Goal: Task Accomplishment & Management: Manage account settings

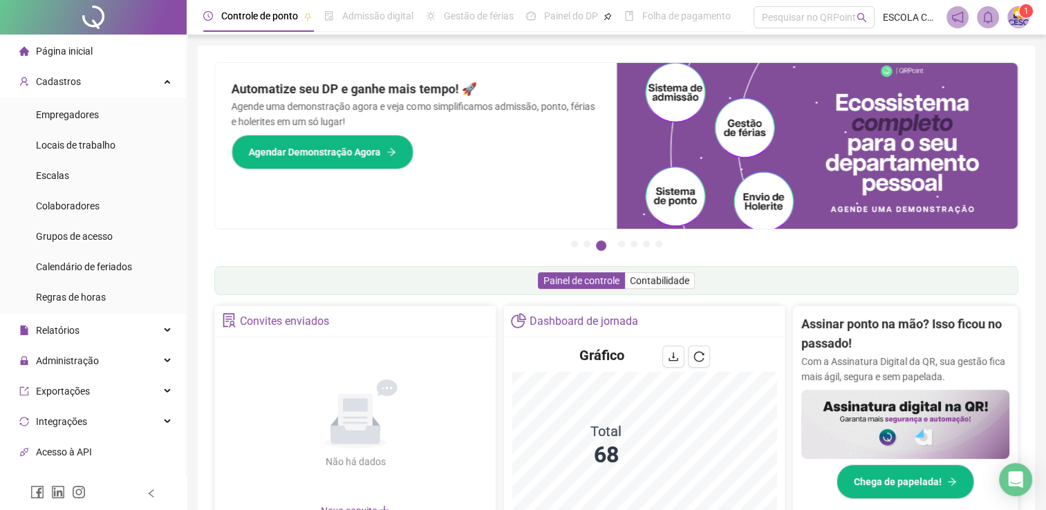
click at [86, 19] on div at bounding box center [93, 17] width 187 height 35
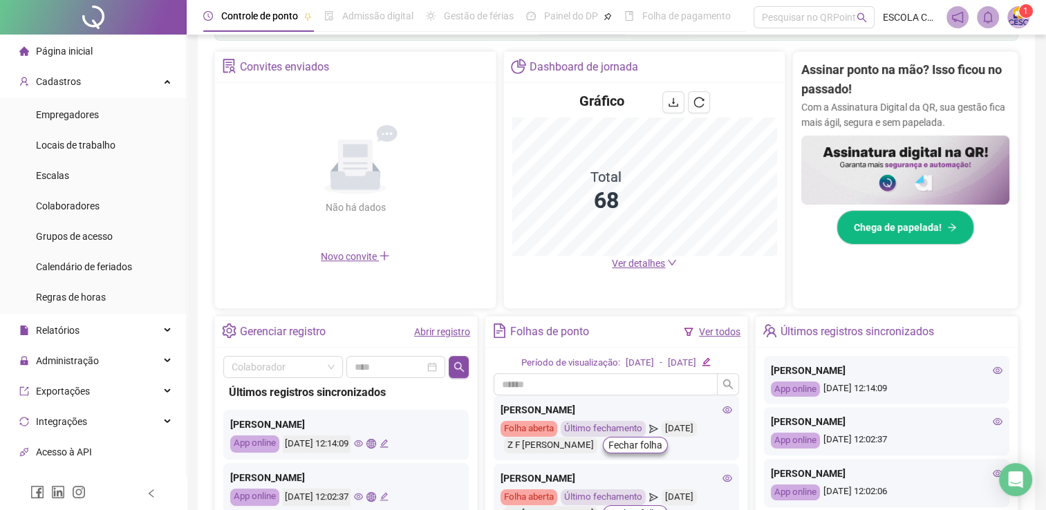
scroll to position [250, 0]
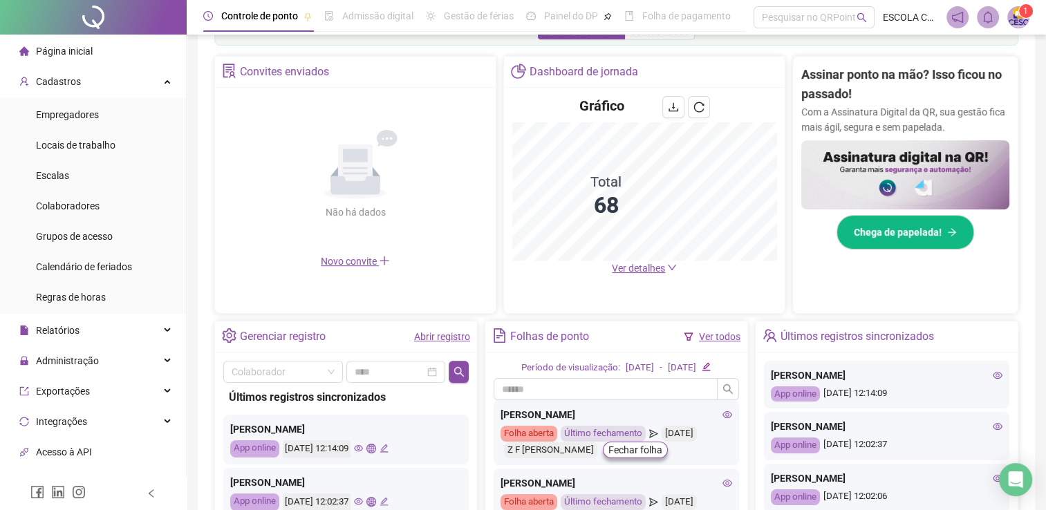
click at [659, 264] on span "Ver detalhes" at bounding box center [638, 268] width 53 height 11
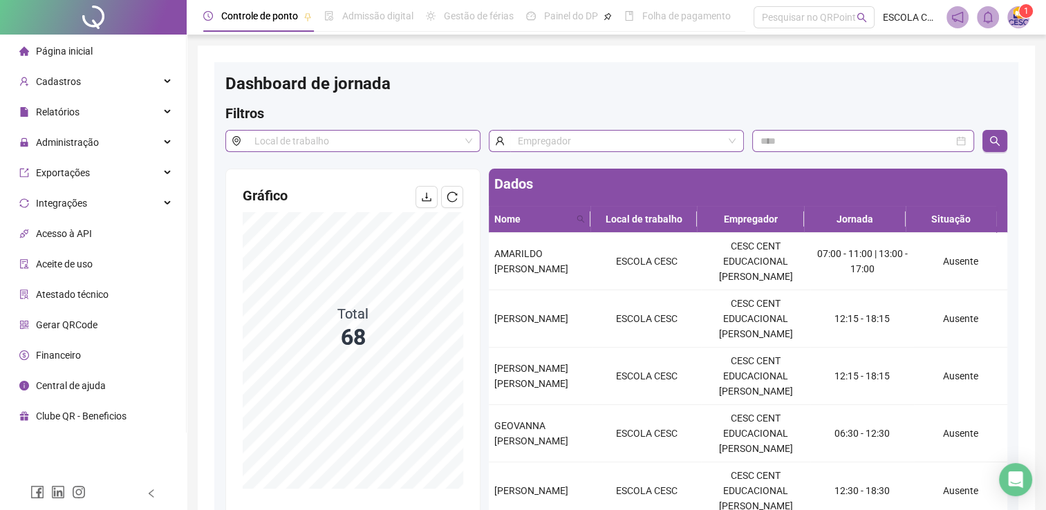
click at [66, 52] on span "Página inicial" at bounding box center [64, 51] width 57 height 11
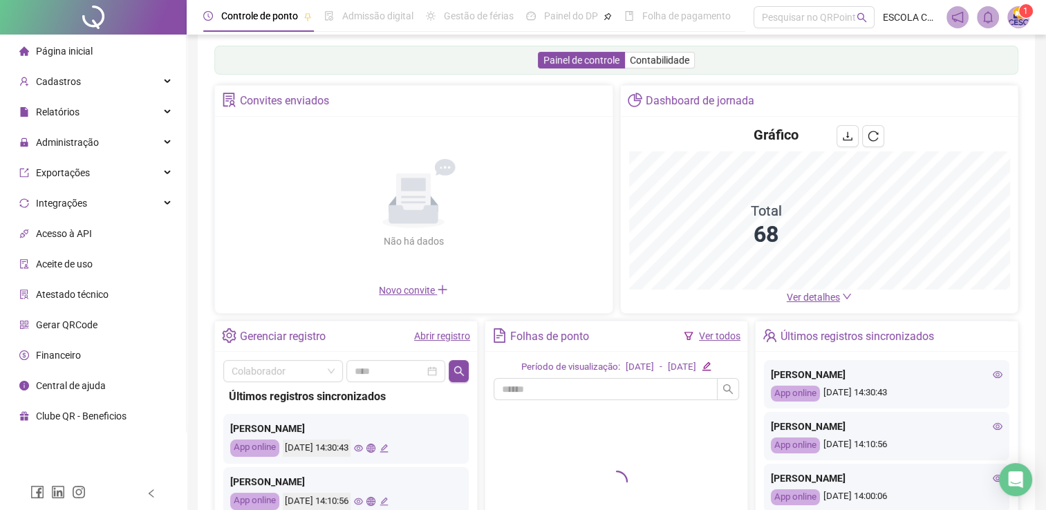
scroll to position [138, 0]
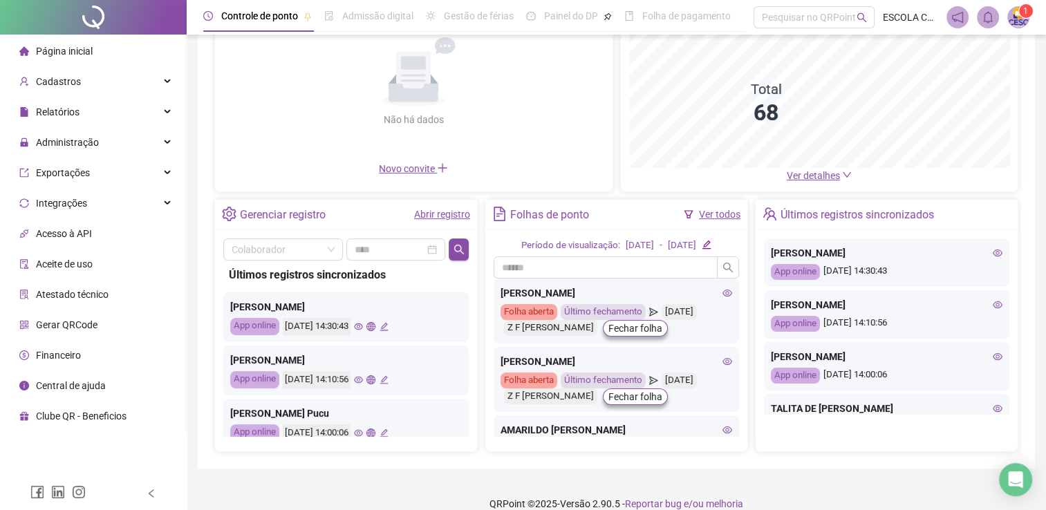
click at [458, 217] on link "Abrir registro" at bounding box center [442, 214] width 56 height 11
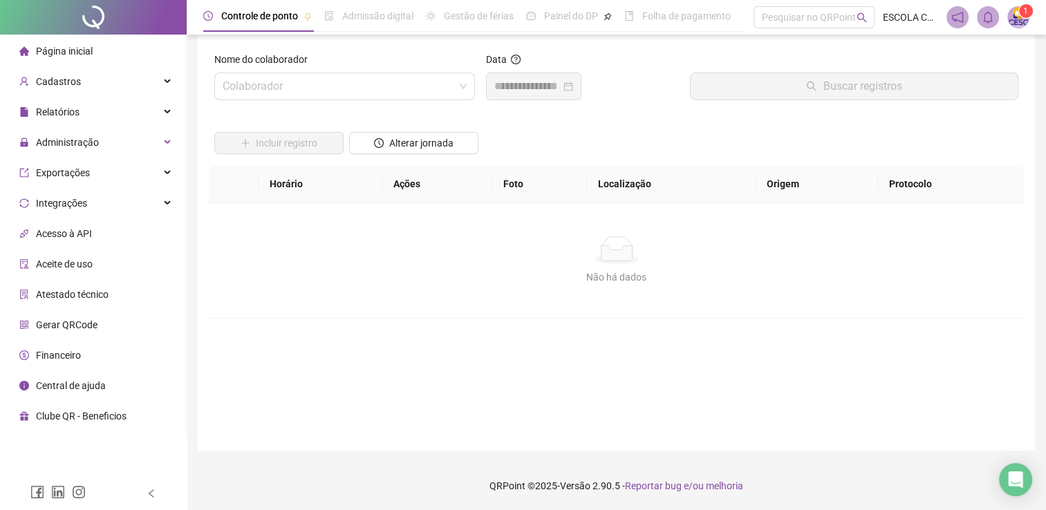
scroll to position [10, 0]
click at [380, 89] on input "search" at bounding box center [339, 87] width 232 height 26
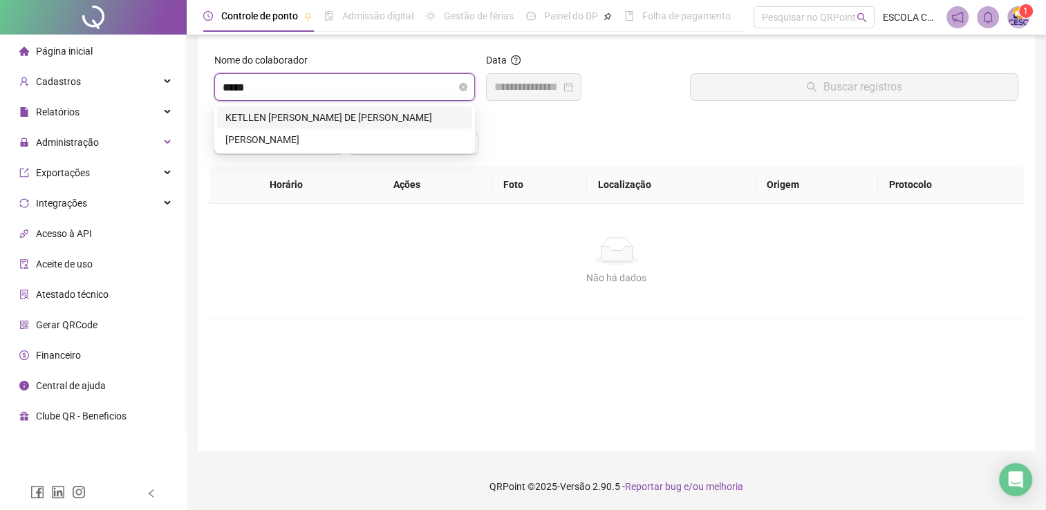
type input "******"
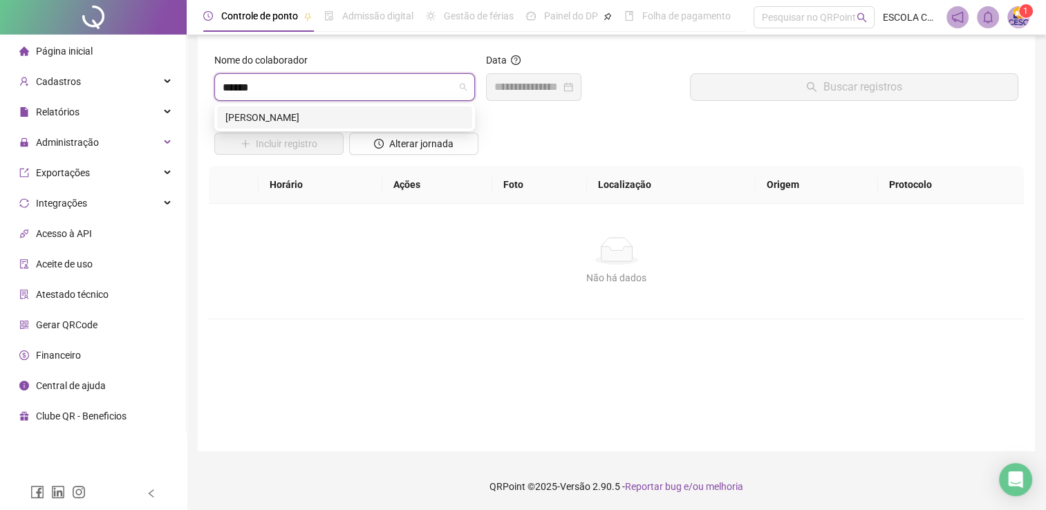
click at [393, 126] on div "SAMARA SUELLEN DE SOUZA RIBEIRO" at bounding box center [344, 117] width 255 height 22
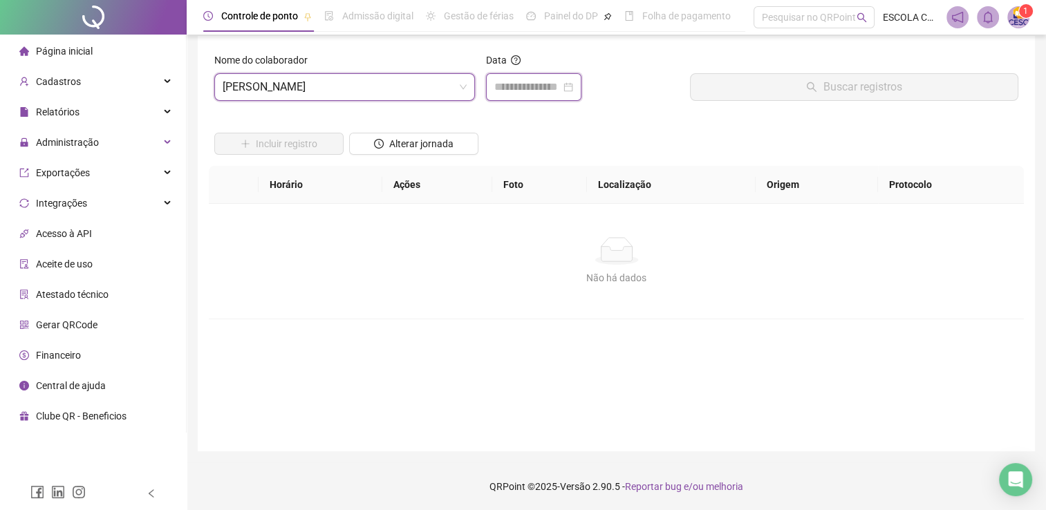
click at [506, 85] on input at bounding box center [527, 87] width 66 height 17
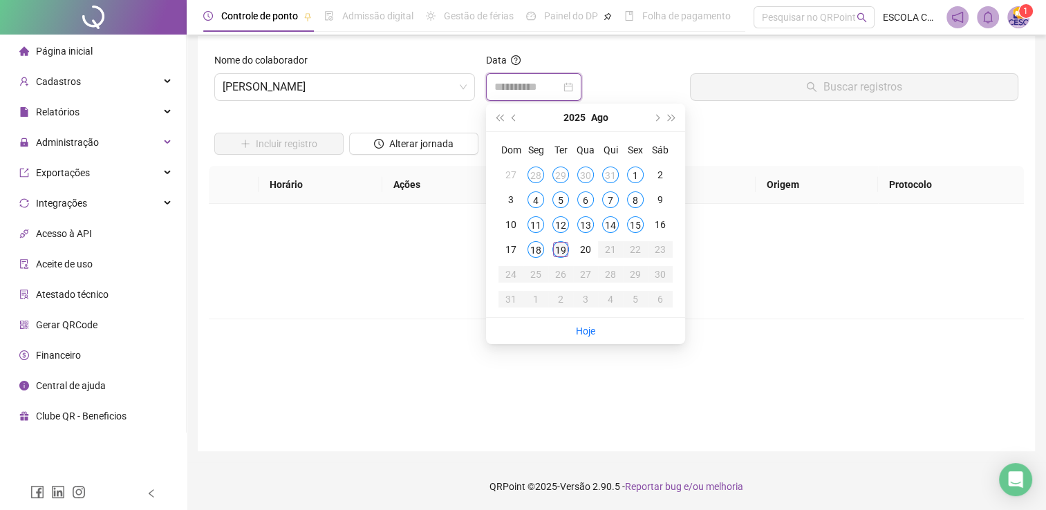
type input "**********"
click at [560, 251] on div "19" at bounding box center [560, 249] width 17 height 17
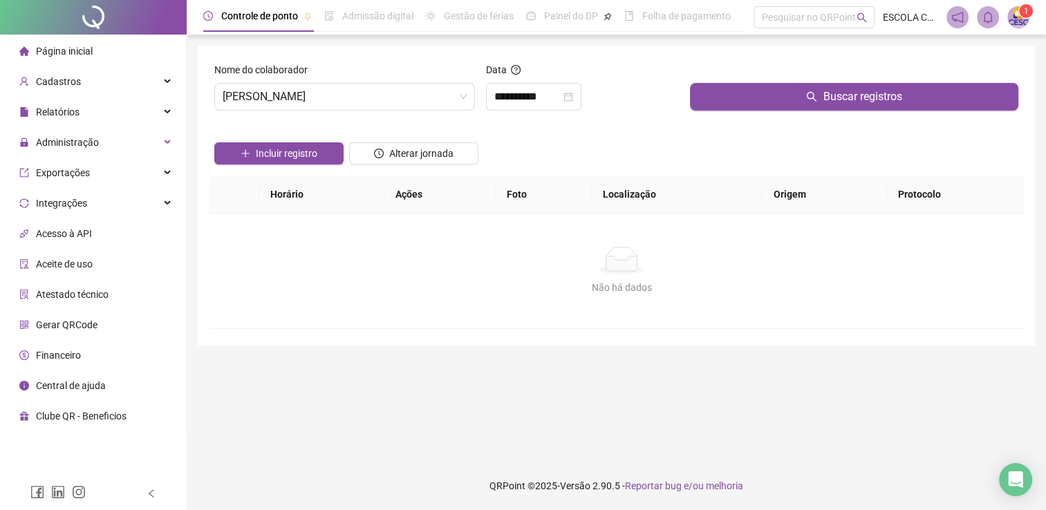
scroll to position [0, 0]
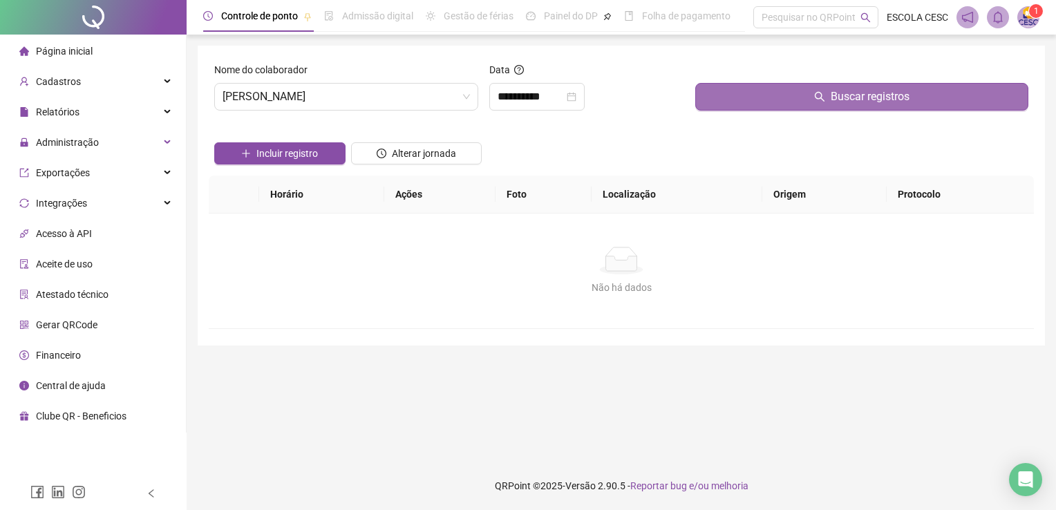
click at [754, 97] on button "Buscar registros" at bounding box center [861, 97] width 333 height 28
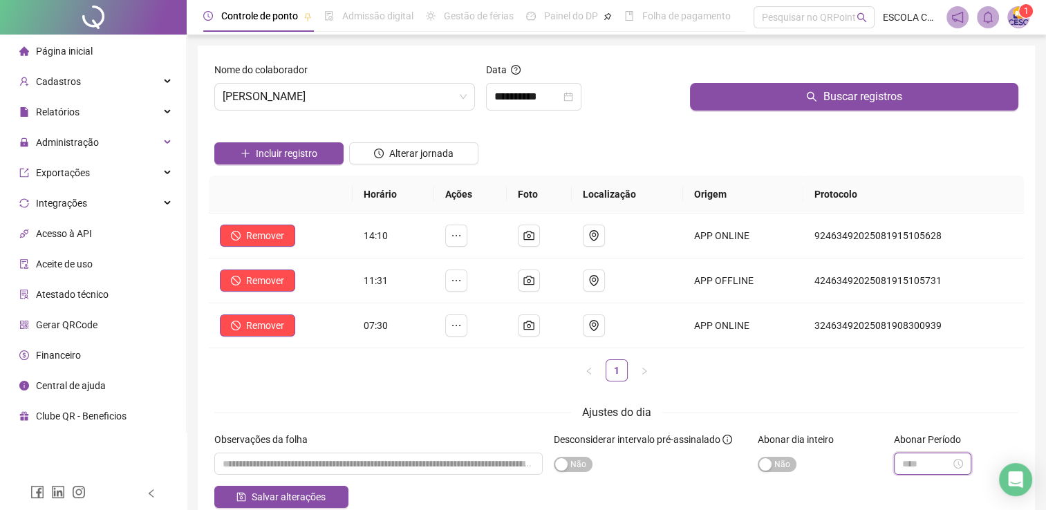
click at [932, 469] on input at bounding box center [926, 463] width 48 height 15
click at [909, 298] on div "01" at bounding box center [912, 297] width 33 height 19
type input "*****"
click at [951, 436] on span "OK" at bounding box center [950, 435] width 13 height 15
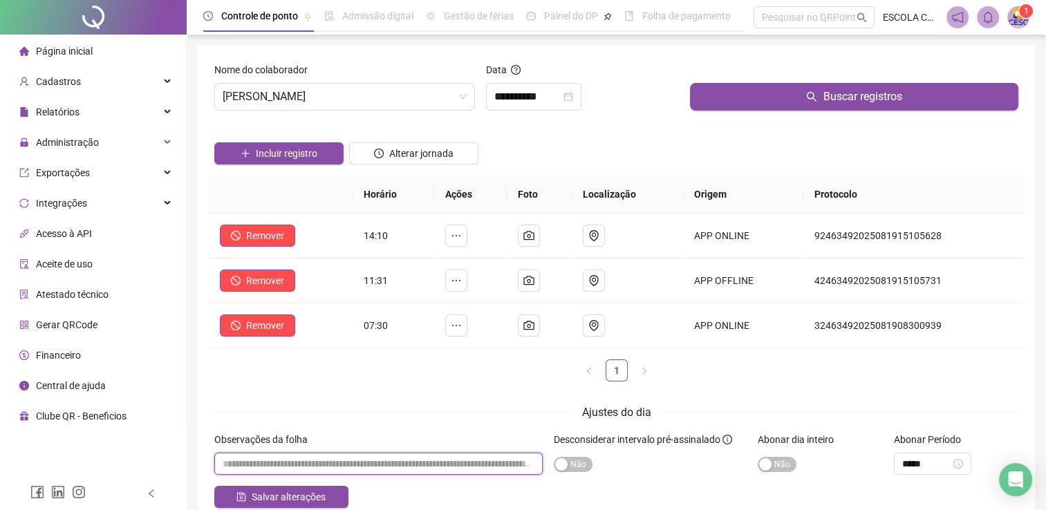
click at [401, 462] on input "textarea" at bounding box center [378, 464] width 328 height 22
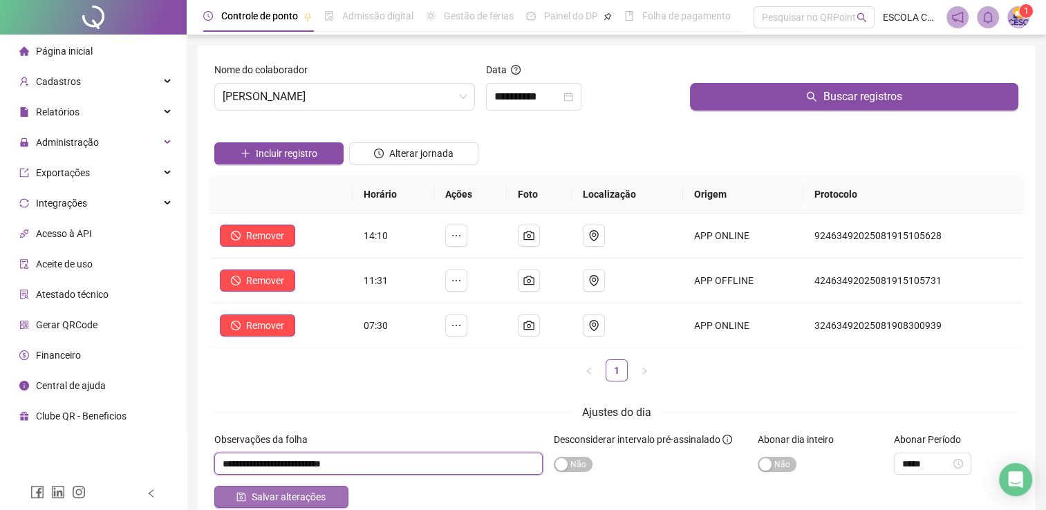
type input "**********"
click at [318, 505] on button "Salvar alterações" at bounding box center [281, 497] width 134 height 22
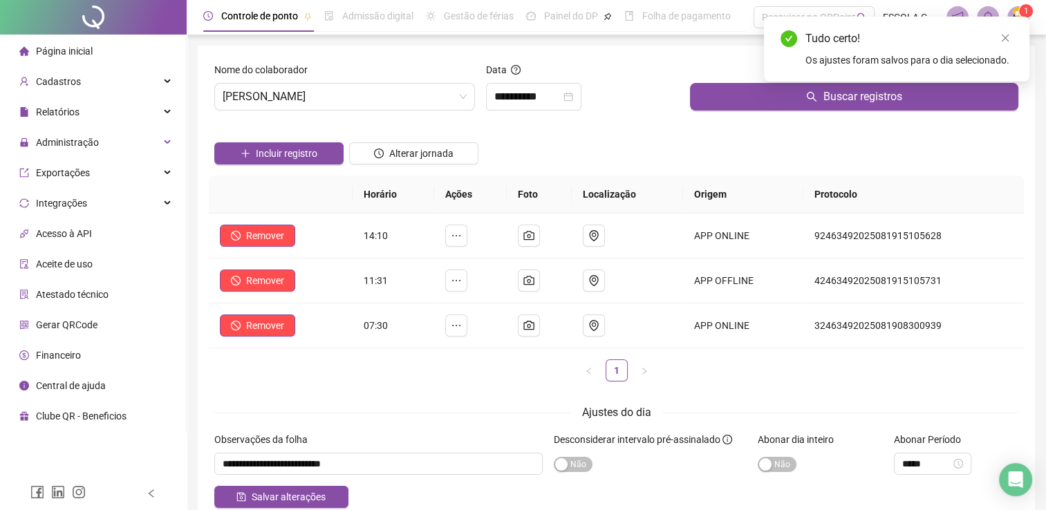
click at [75, 49] on span "Página inicial" at bounding box center [64, 51] width 57 height 11
